Goal: Find specific page/section: Find specific page/section

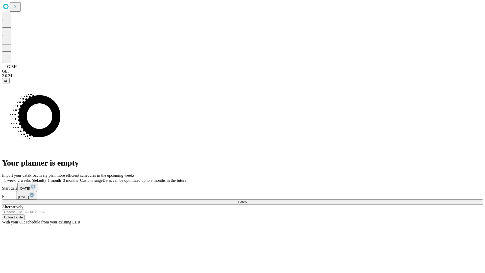
click at [246, 200] on span "Fetch" at bounding box center [242, 202] width 8 height 4
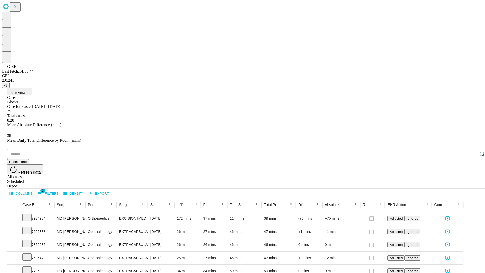
click at [30, 214] on icon at bounding box center [26, 216] width 5 height 5
